Goal: Check status

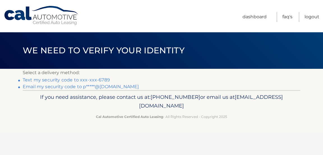
click at [101, 79] on link "Text my security code to xxx-xxx-6789" at bounding box center [66, 79] width 87 height 5
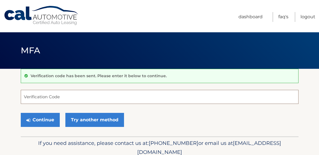
click at [88, 96] on input "Verification Code" at bounding box center [160, 97] width 278 height 14
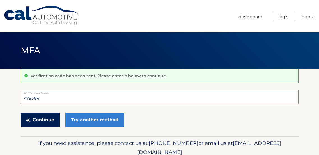
type input "479384"
click at [41, 119] on button "Continue" at bounding box center [40, 120] width 39 height 14
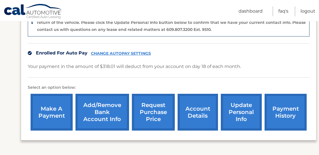
scroll to position [168, 0]
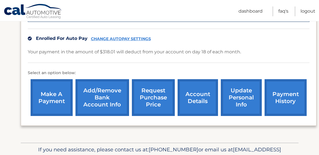
click at [196, 98] on link "account details" at bounding box center [198, 97] width 40 height 37
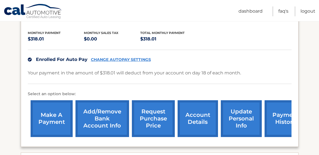
scroll to position [140, 0]
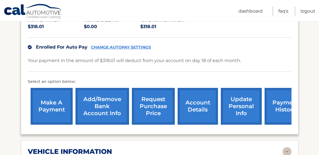
click at [197, 98] on link "account details" at bounding box center [198, 106] width 40 height 37
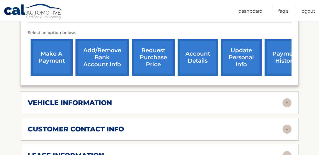
scroll to position [224, 0]
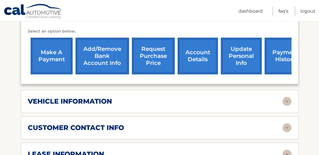
scroll to position [252, 0]
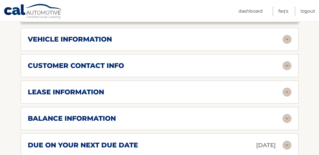
click at [89, 114] on h2 "balance information" at bounding box center [72, 118] width 88 height 8
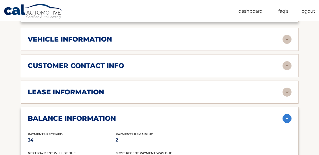
scroll to position [196, 0]
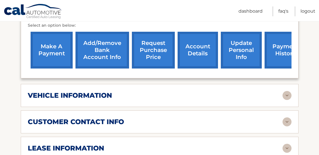
click at [79, 144] on div "lease information Contract Start Date [DATE] Term 36 Maturity Date [DATE] Start…" at bounding box center [160, 148] width 278 height 23
click at [81, 144] on h2 "lease information" at bounding box center [66, 148] width 76 height 8
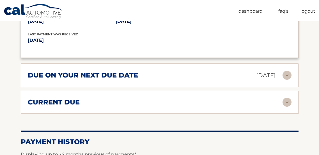
scroll to position [505, 0]
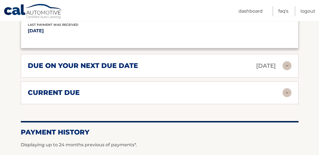
click at [289, 61] on img at bounding box center [286, 65] width 9 height 9
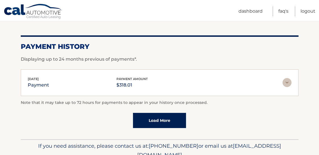
scroll to position [662, 0]
